Goal: Navigation & Orientation: Find specific page/section

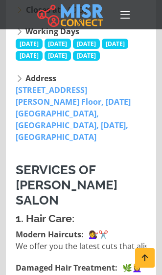
scroll to position [664, 0]
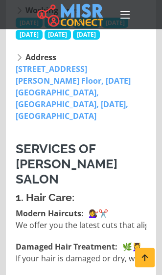
click at [124, 18] on icon at bounding box center [125, 15] width 14 height 14
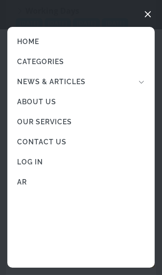
click at [21, 183] on link "AR" at bounding box center [80, 182] width 147 height 20
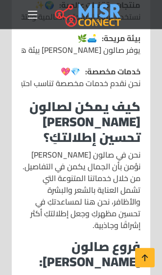
scroll to position [1379, 0]
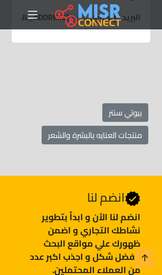
click at [35, 13] on icon at bounding box center [33, 15] width 14 height 14
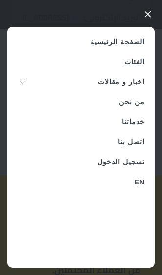
click at [126, 119] on link "خدماتنا" at bounding box center [80, 122] width 147 height 20
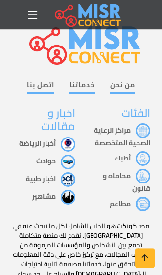
scroll to position [1876, 0]
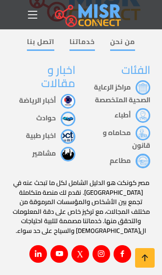
click at [147, 260] on icon at bounding box center [145, 258] width 14 height 14
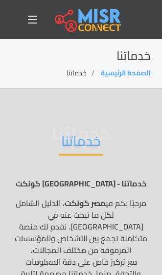
click at [36, 14] on icon at bounding box center [33, 20] width 14 height 14
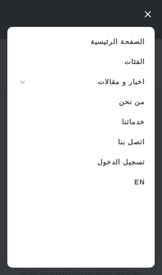
click at [136, 59] on link "الفئات" at bounding box center [80, 62] width 147 height 20
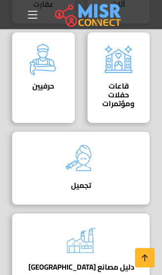
scroll to position [1166, 0]
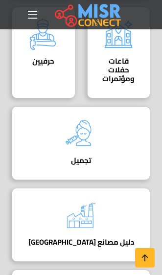
click at [101, 148] on img at bounding box center [81, 133] width 39 height 39
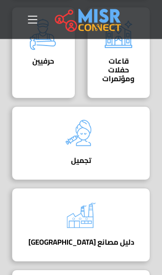
scroll to position [0, 0]
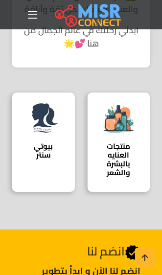
scroll to position [478, 0]
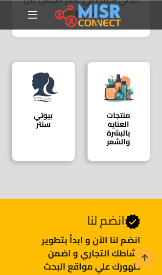
click at [115, 130] on h4 "منتجات العنايه بالبشرة والشعر" at bounding box center [118, 128] width 33 height 35
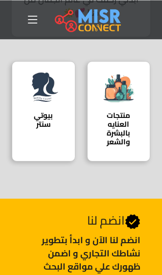
scroll to position [0, 0]
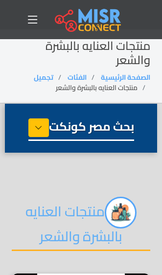
select select "**********"
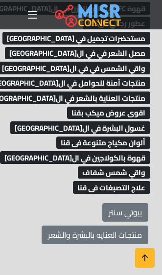
scroll to position [702, 0]
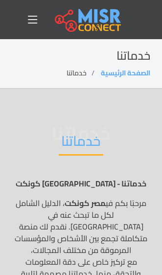
scroll to position [1876, 0]
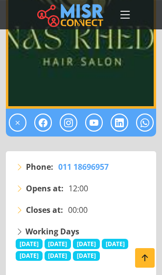
scroll to position [431, 0]
